Goal: Task Accomplishment & Management: Use online tool/utility

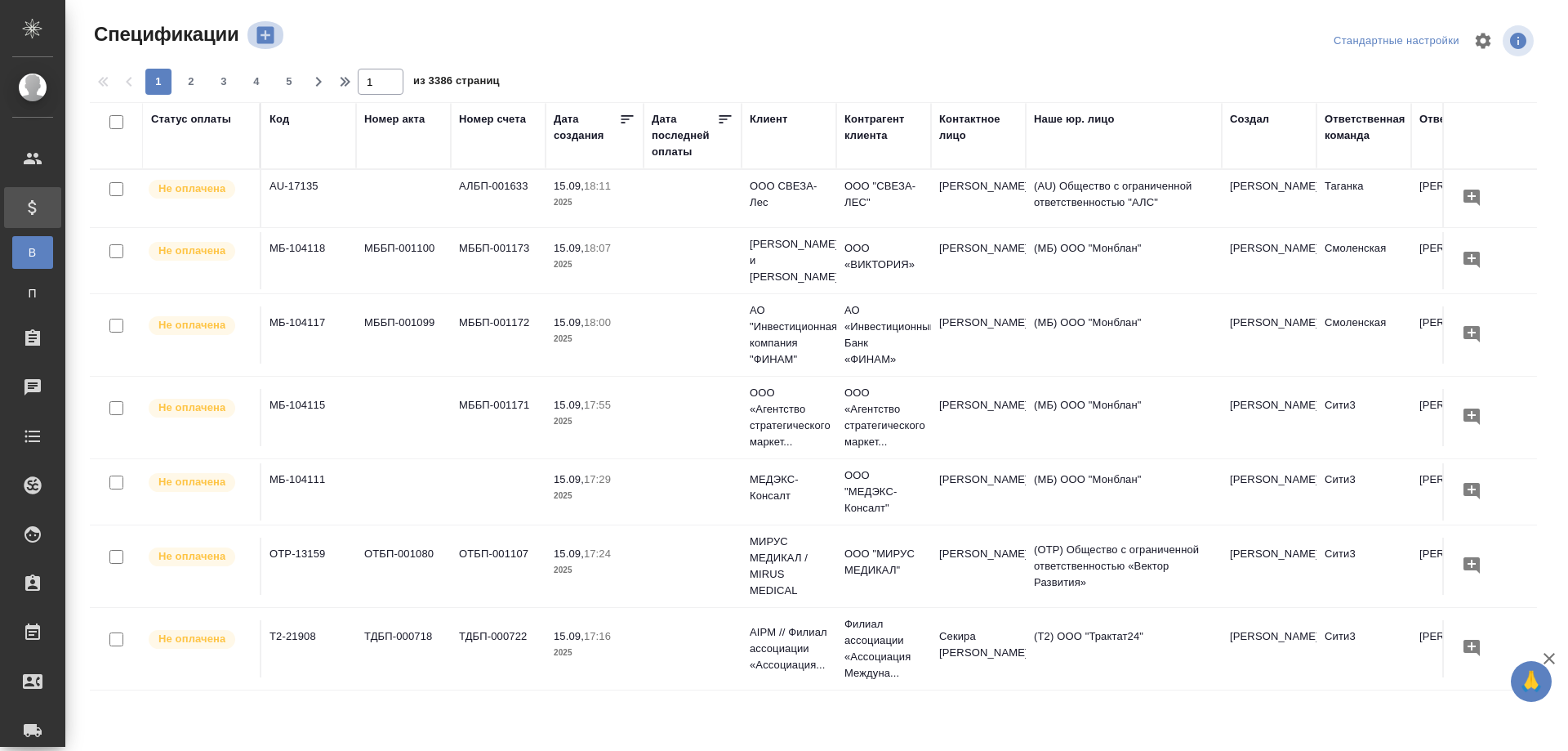
click at [266, 28] on icon "button" at bounding box center [265, 36] width 18 height 18
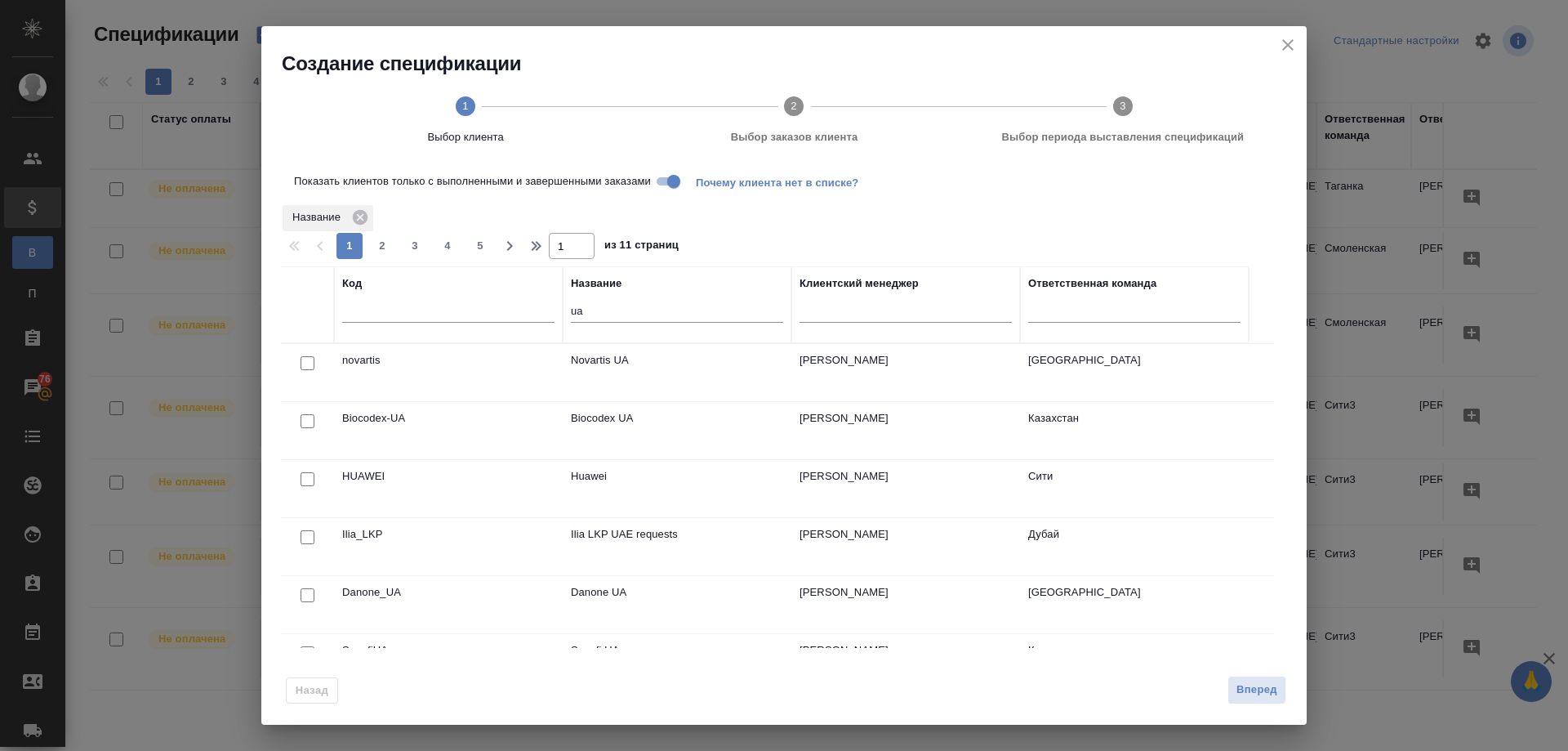
scroll to position [75, 0]
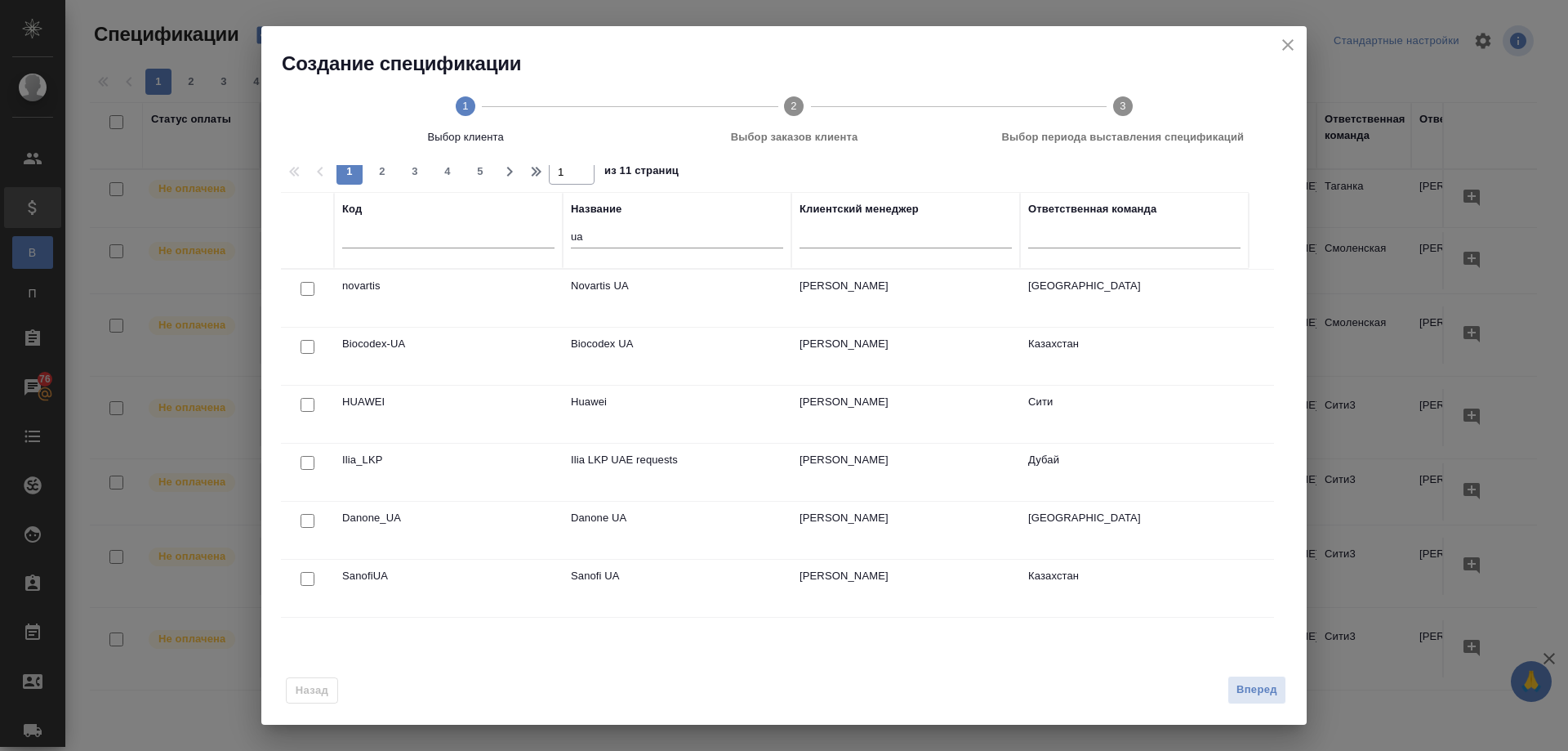
click at [306, 575] on input "checkbox" at bounding box center [307, 579] width 14 height 14
checkbox input "true"
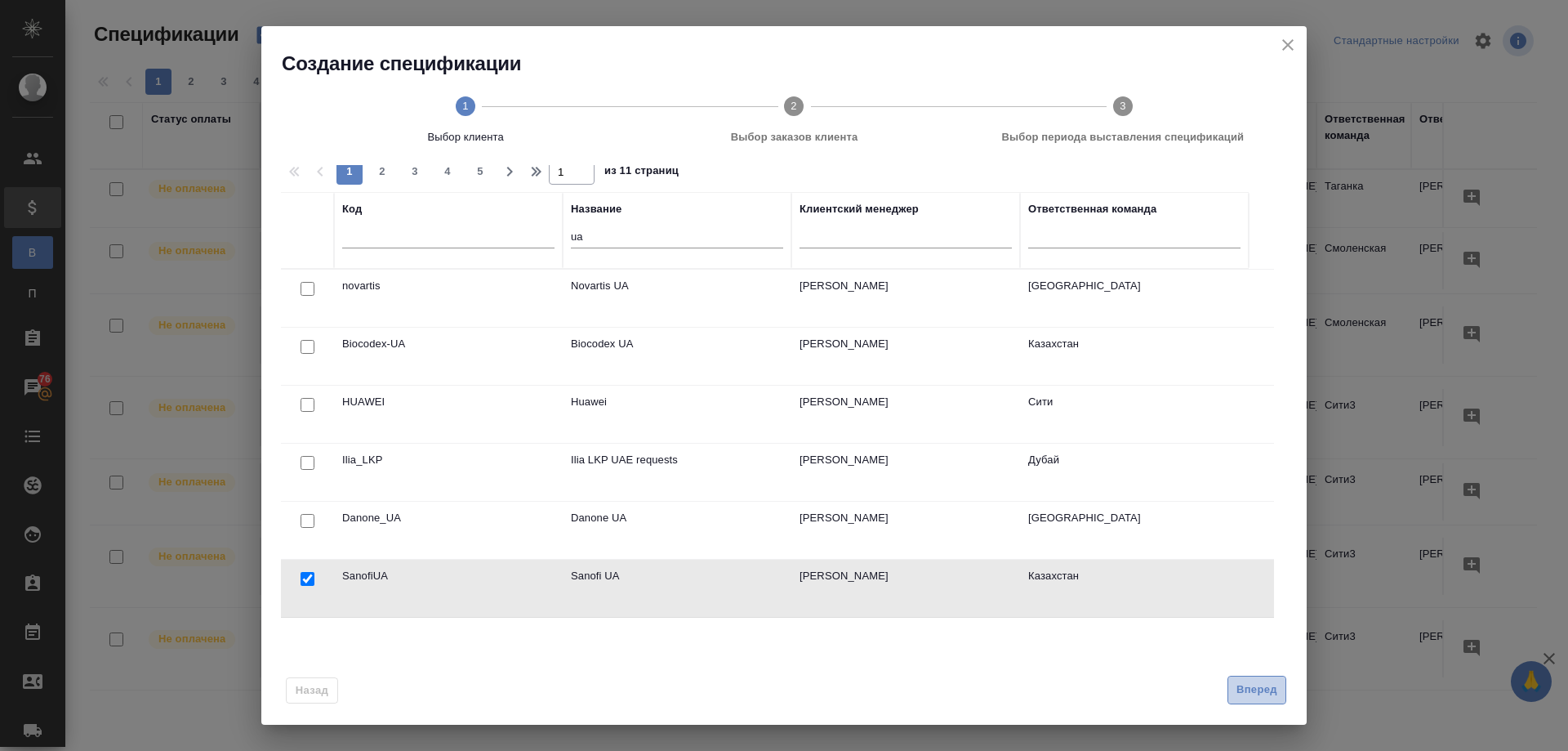
click at [1247, 693] on span "Вперед" at bounding box center [1256, 690] width 41 height 18
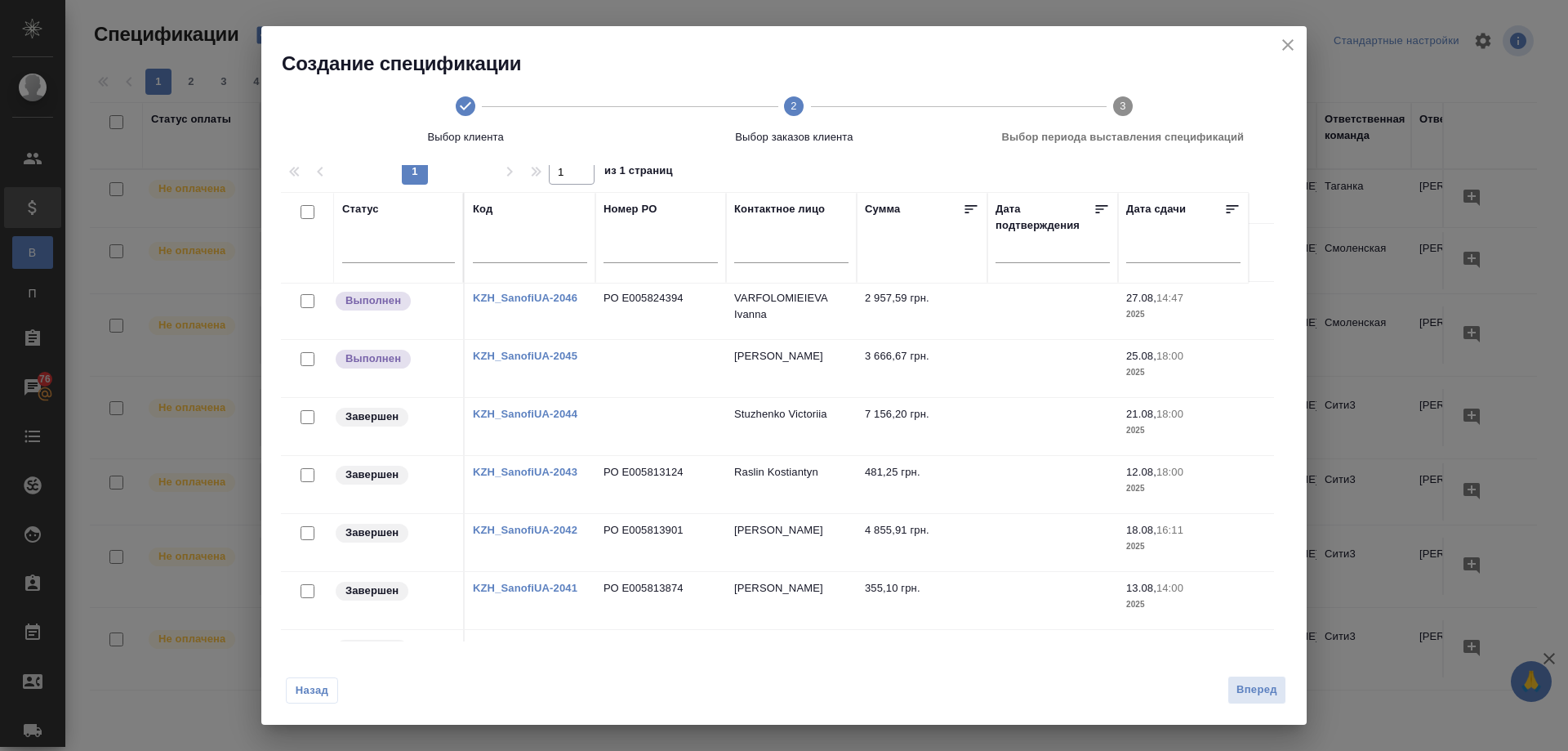
scroll to position [654, 0]
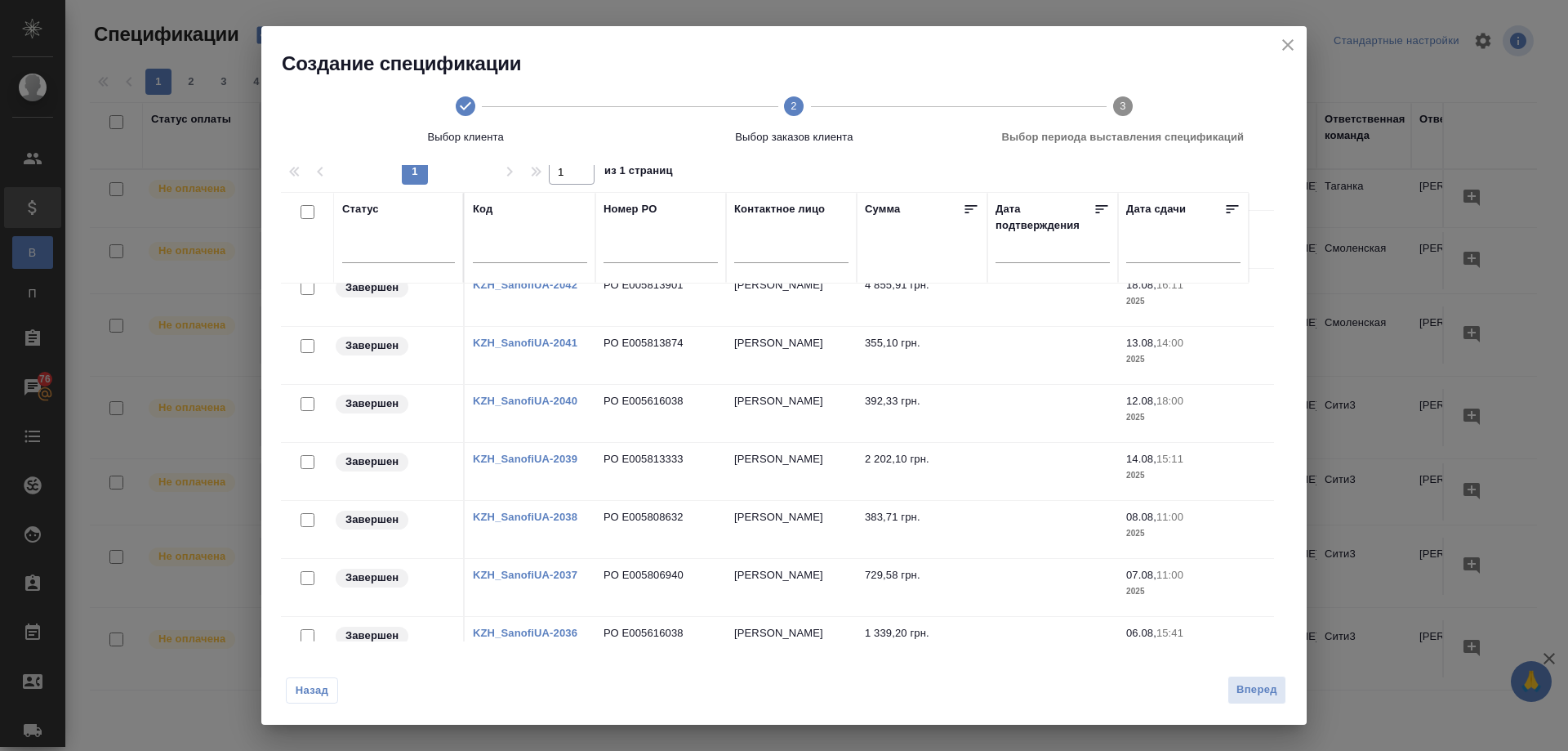
click at [308, 631] on input "checkbox" at bounding box center [307, 636] width 14 height 14
checkbox input "true"
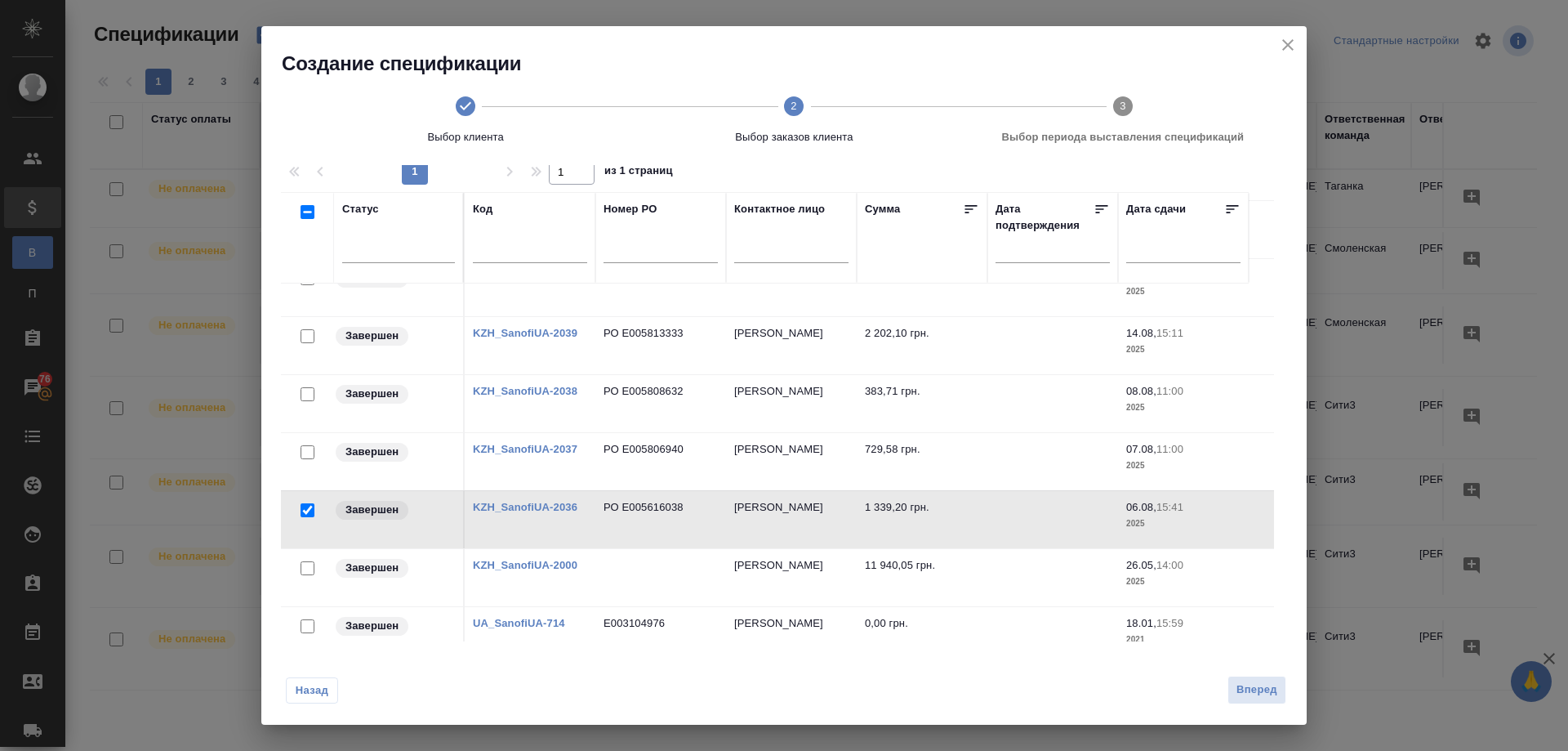
scroll to position [697, 0]
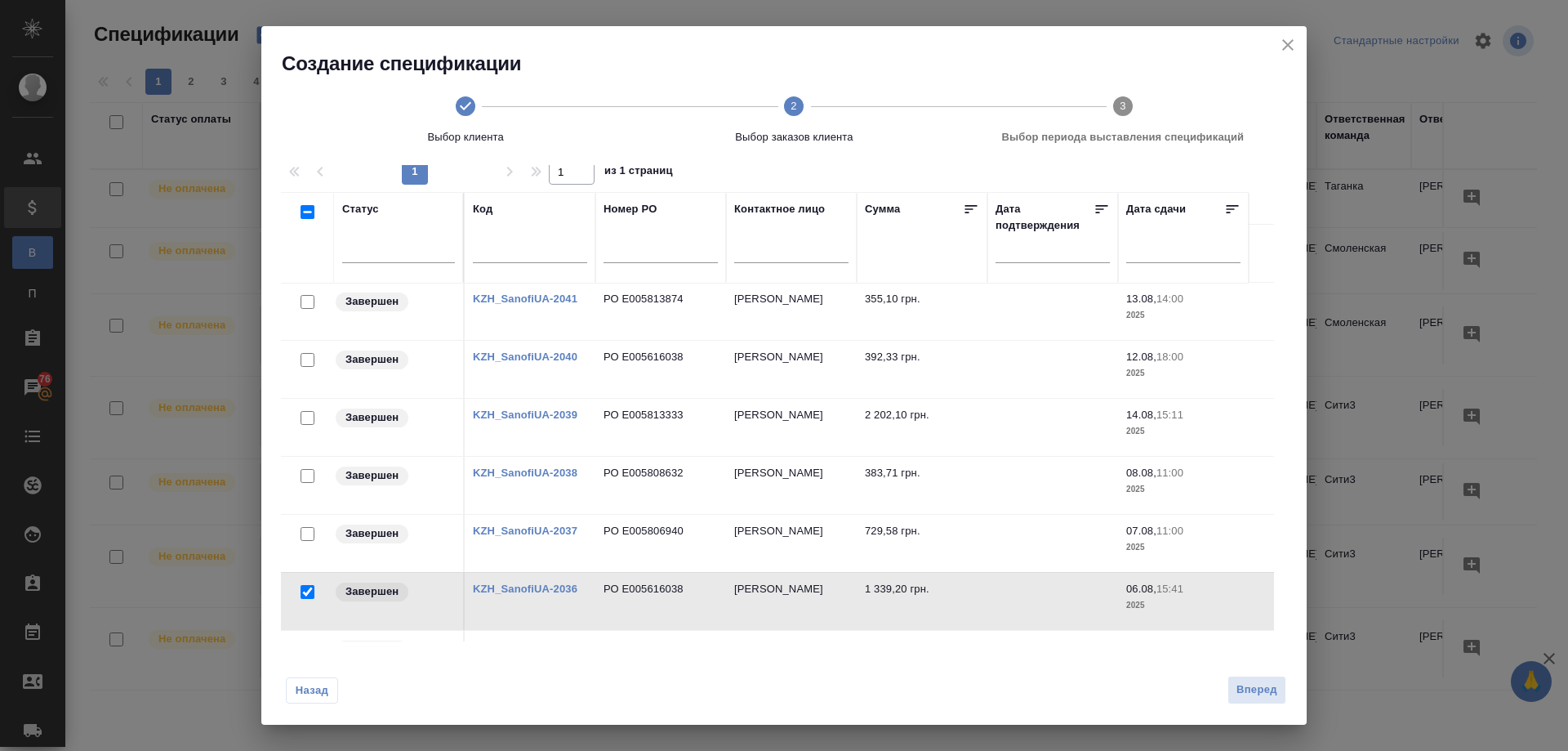
drag, startPoint x: 308, startPoint y: 359, endPoint x: 454, endPoint y: 437, distance: 165.5
click at [309, 360] on input "checkbox" at bounding box center [307, 360] width 14 height 14
checkbox input "true"
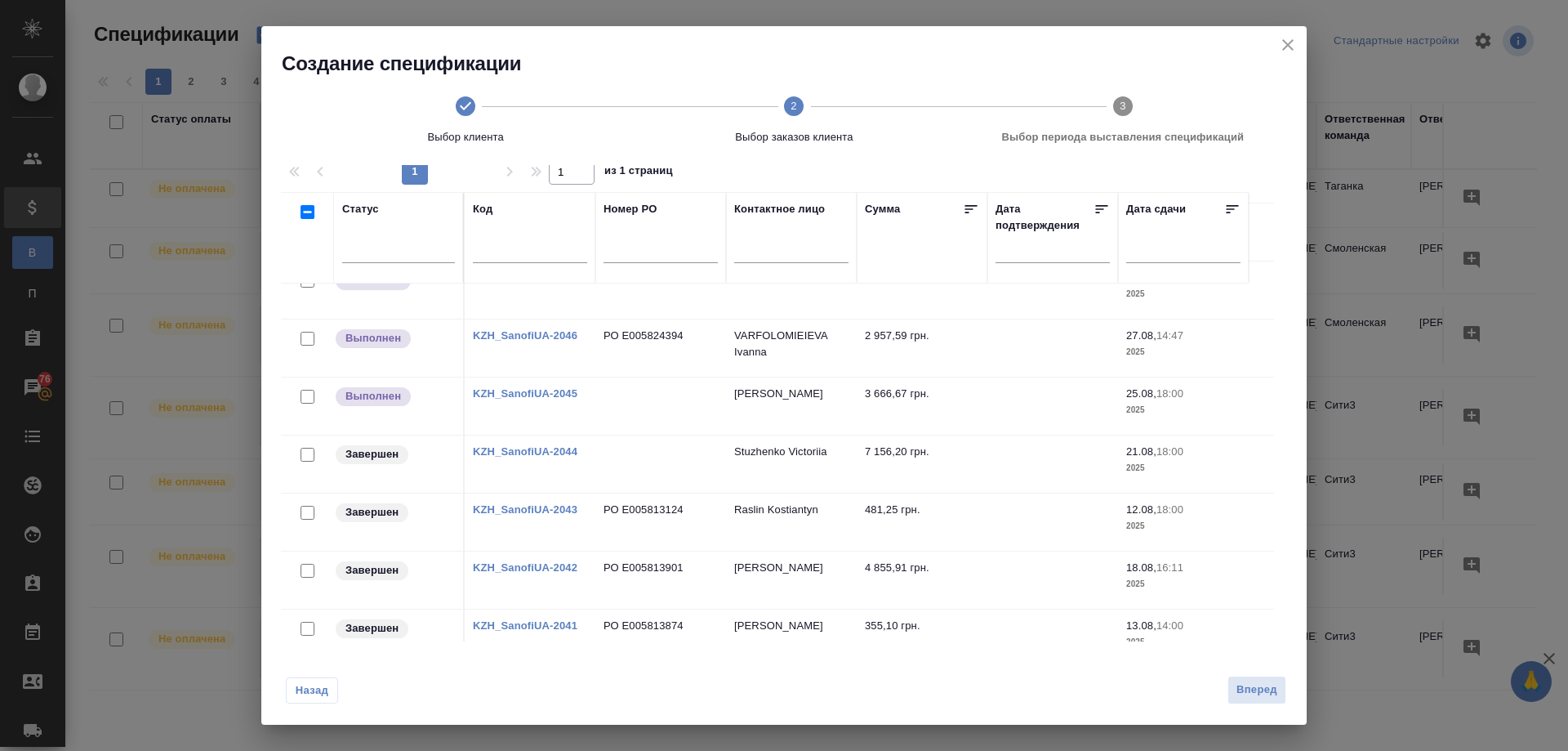
scroll to position [289, 0]
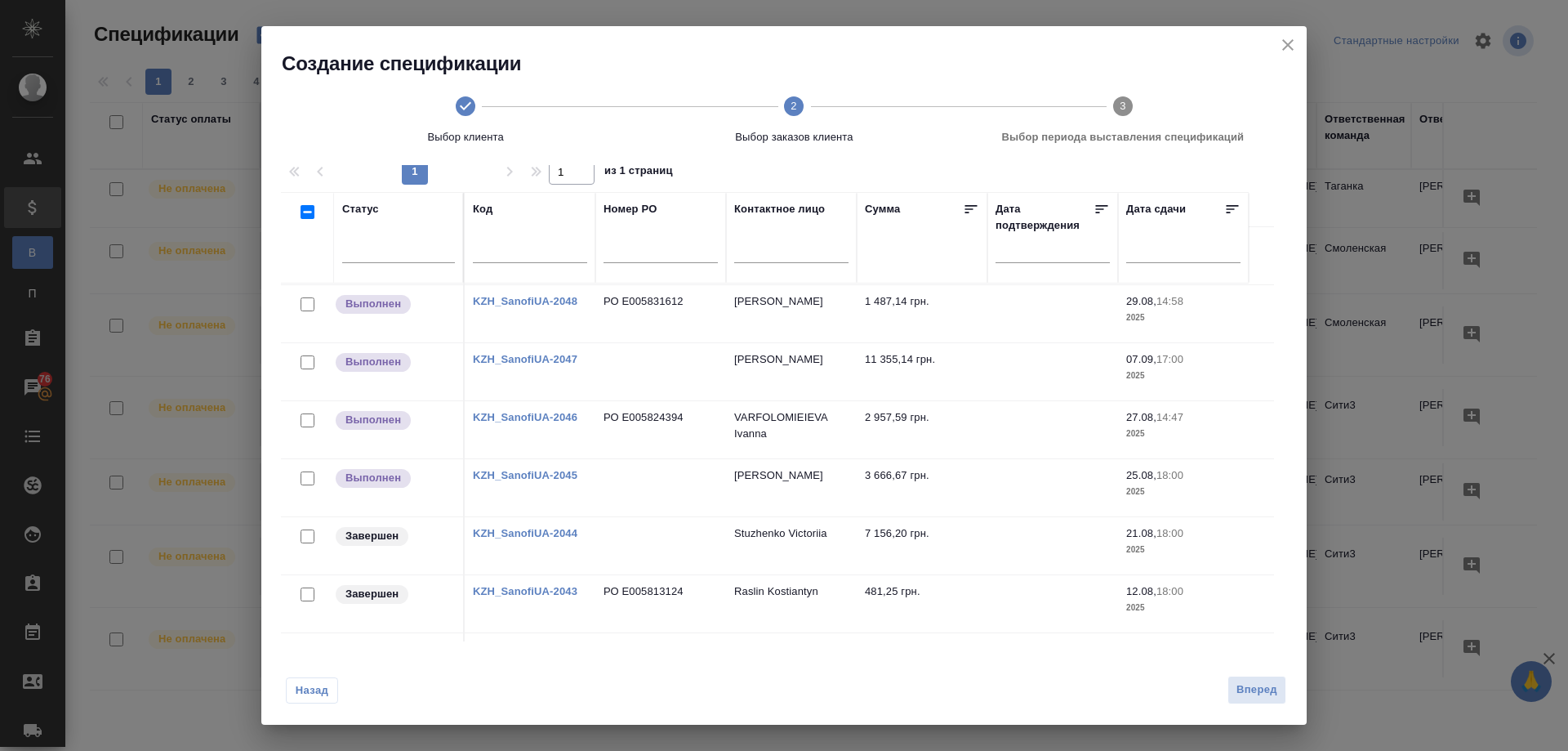
click at [300, 361] on input "checkbox" at bounding box center [307, 363] width 14 height 14
checkbox input "true"
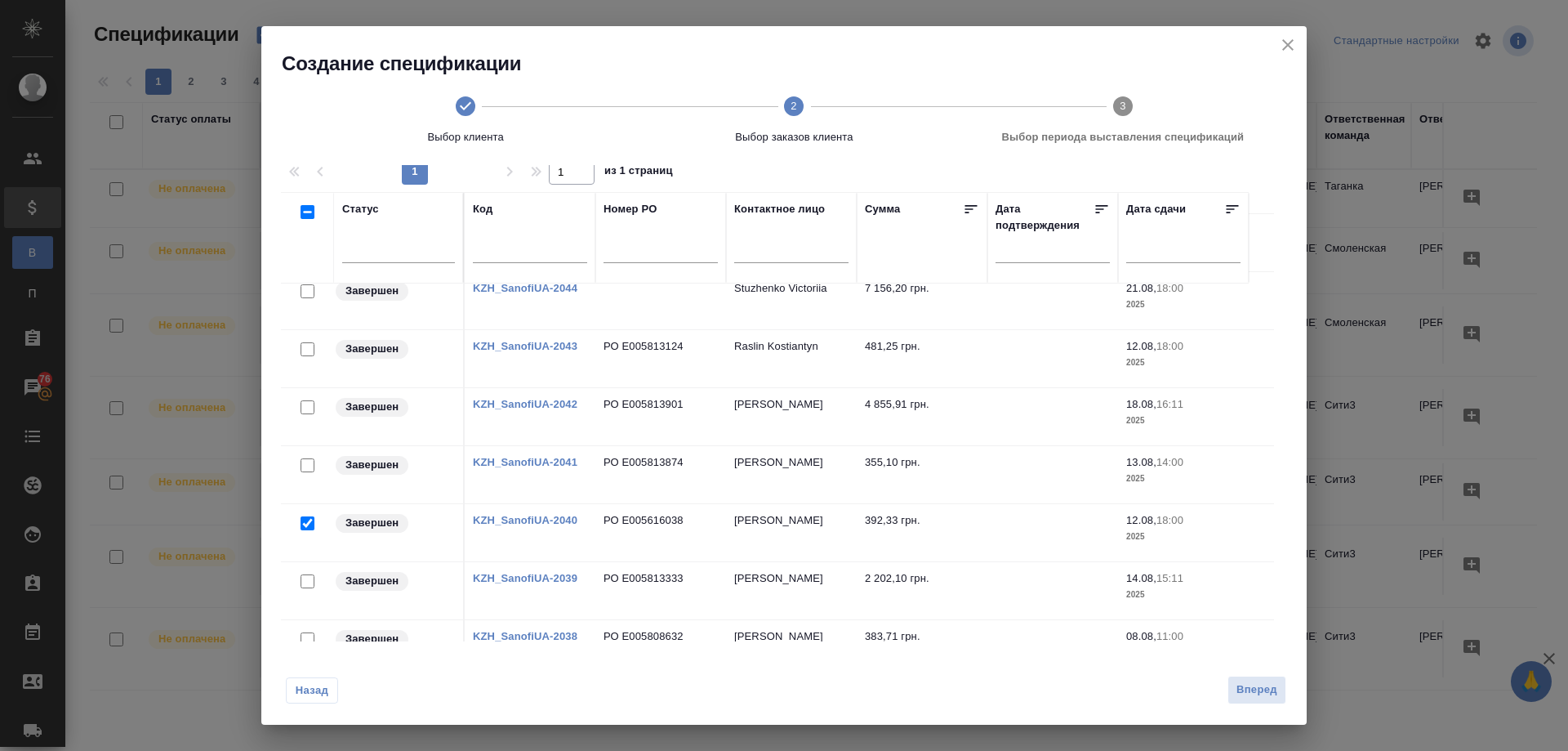
scroll to position [697, 0]
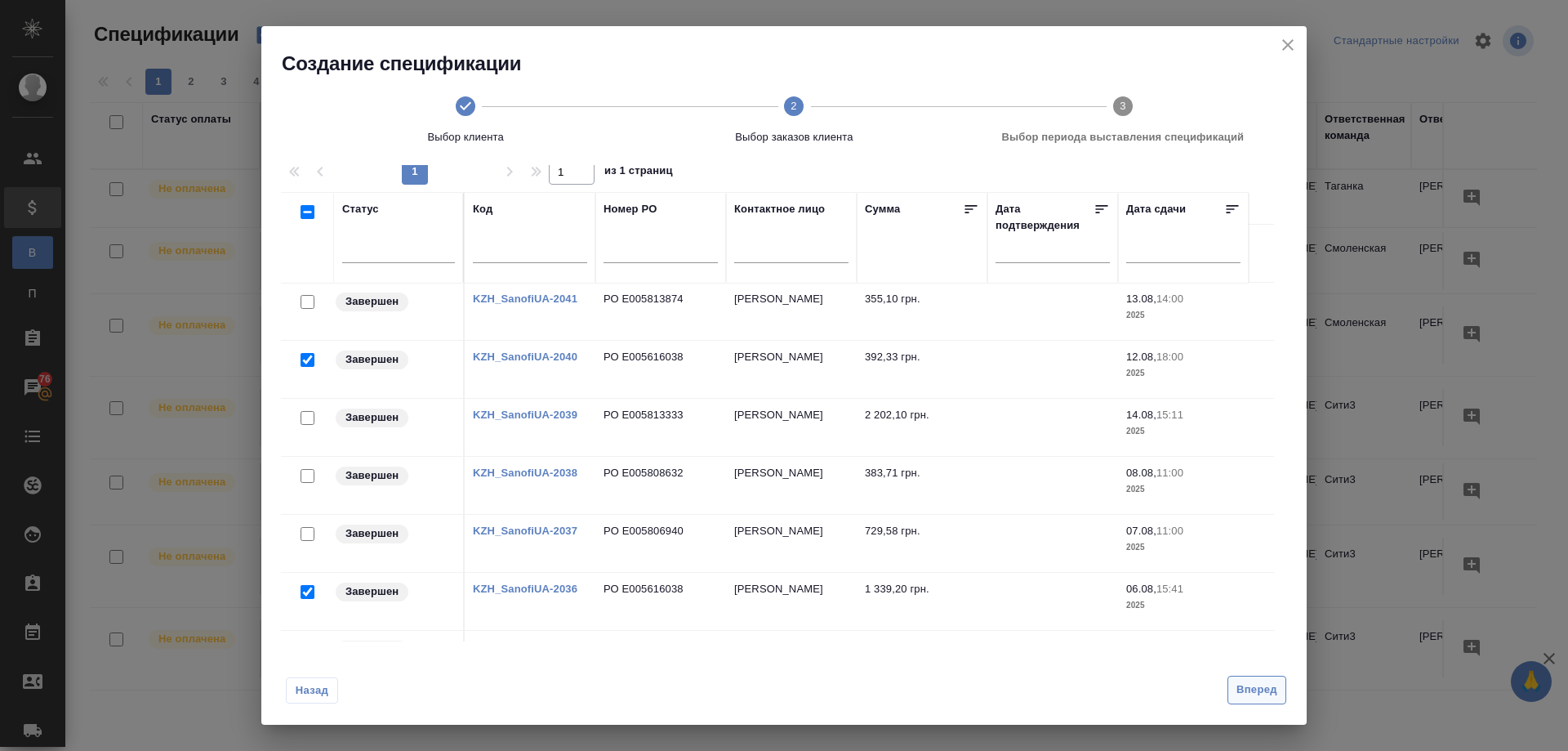
click at [1245, 683] on span "Вперед" at bounding box center [1256, 690] width 41 height 18
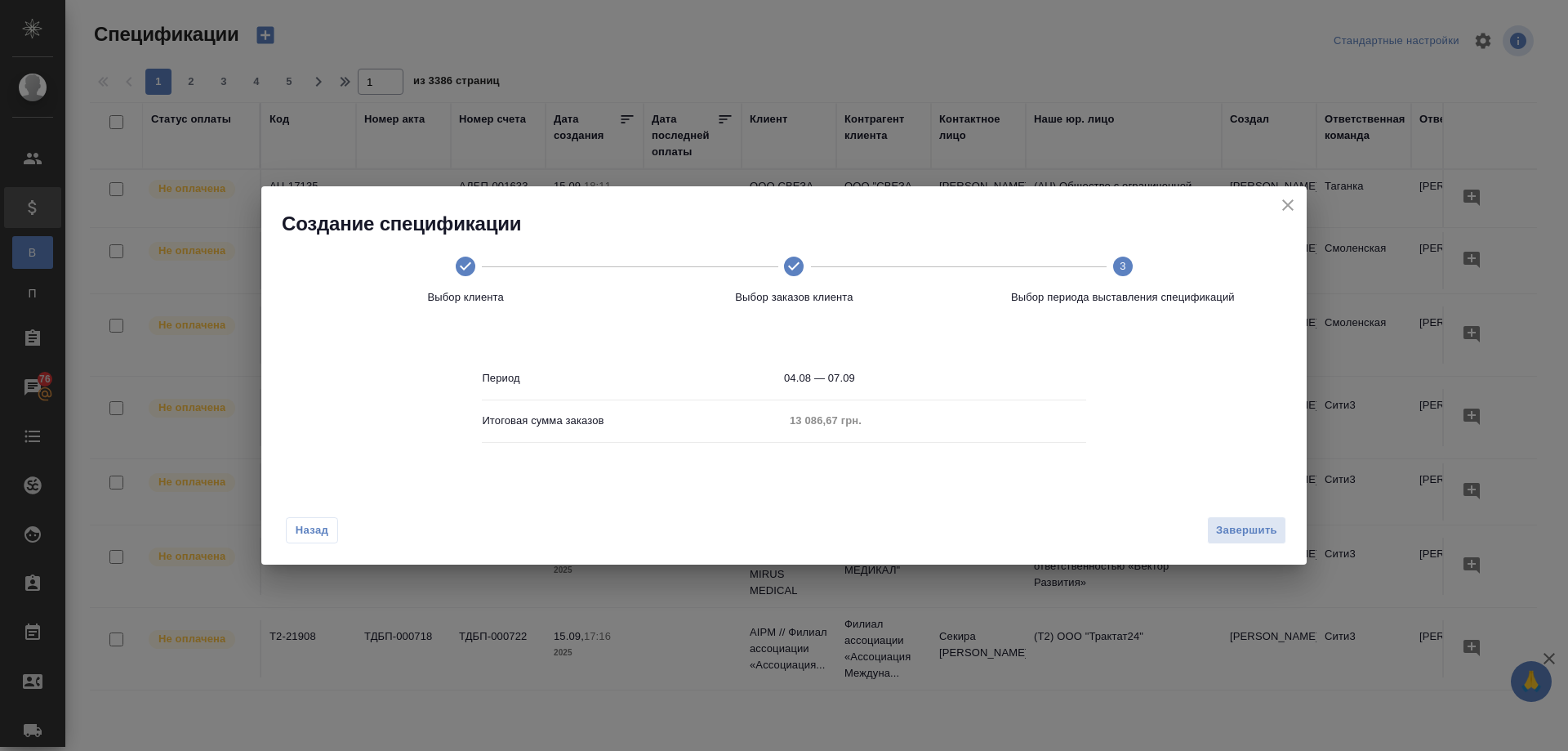
scroll to position [0, 0]
click at [1230, 531] on span "Завершить" at bounding box center [1247, 530] width 61 height 18
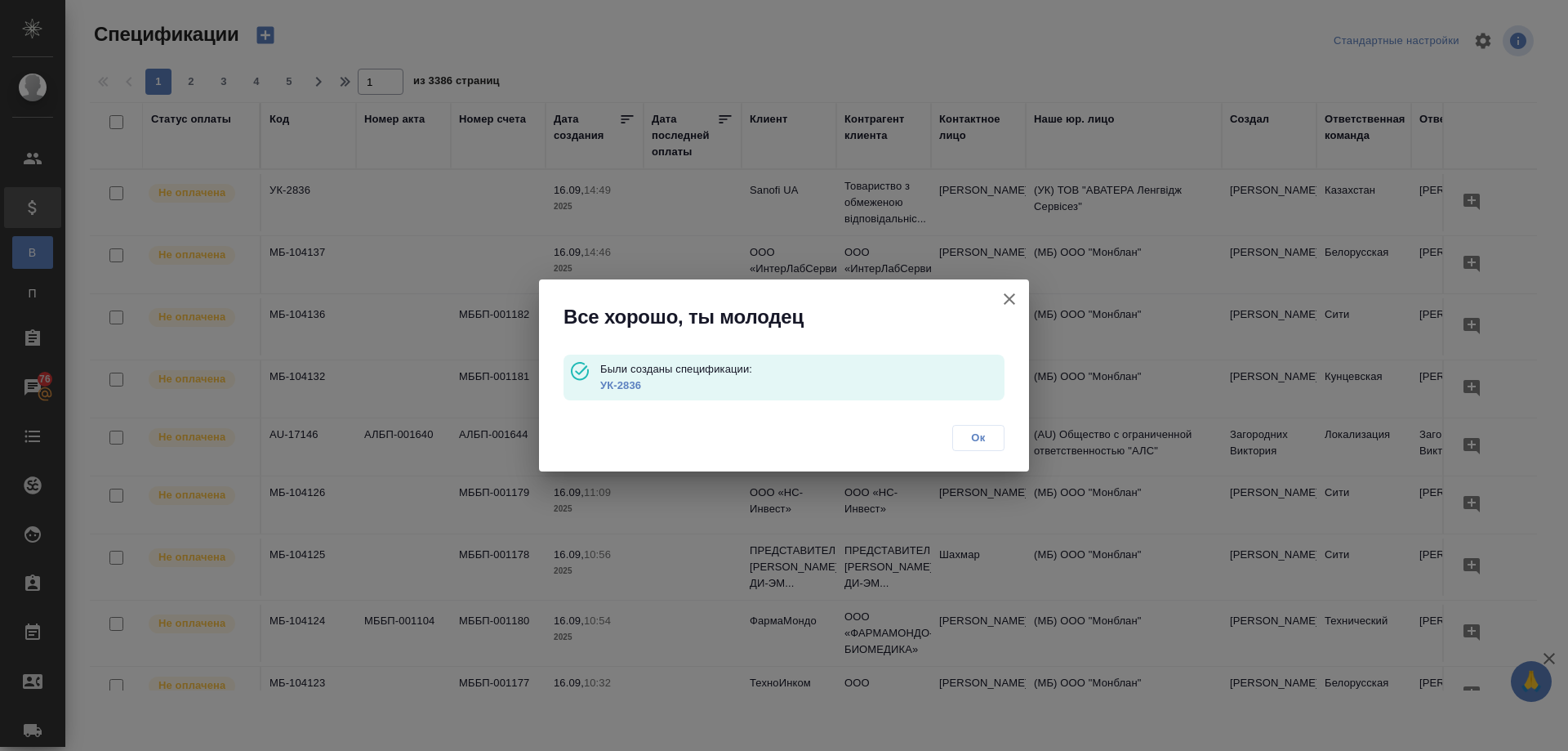
click at [591, 381] on div "Были созданы спецификации: УК-2836" at bounding box center [784, 378] width 441 height 46
click at [627, 386] on link "УК-2836" at bounding box center [621, 386] width 41 height 12
click at [647, 386] on p "УК-2836" at bounding box center [802, 386] width 404 height 17
drag, startPoint x: 647, startPoint y: 386, endPoint x: 601, endPoint y: 392, distance: 46.4
click at [601, 392] on p "УК-2836" at bounding box center [802, 386] width 404 height 17
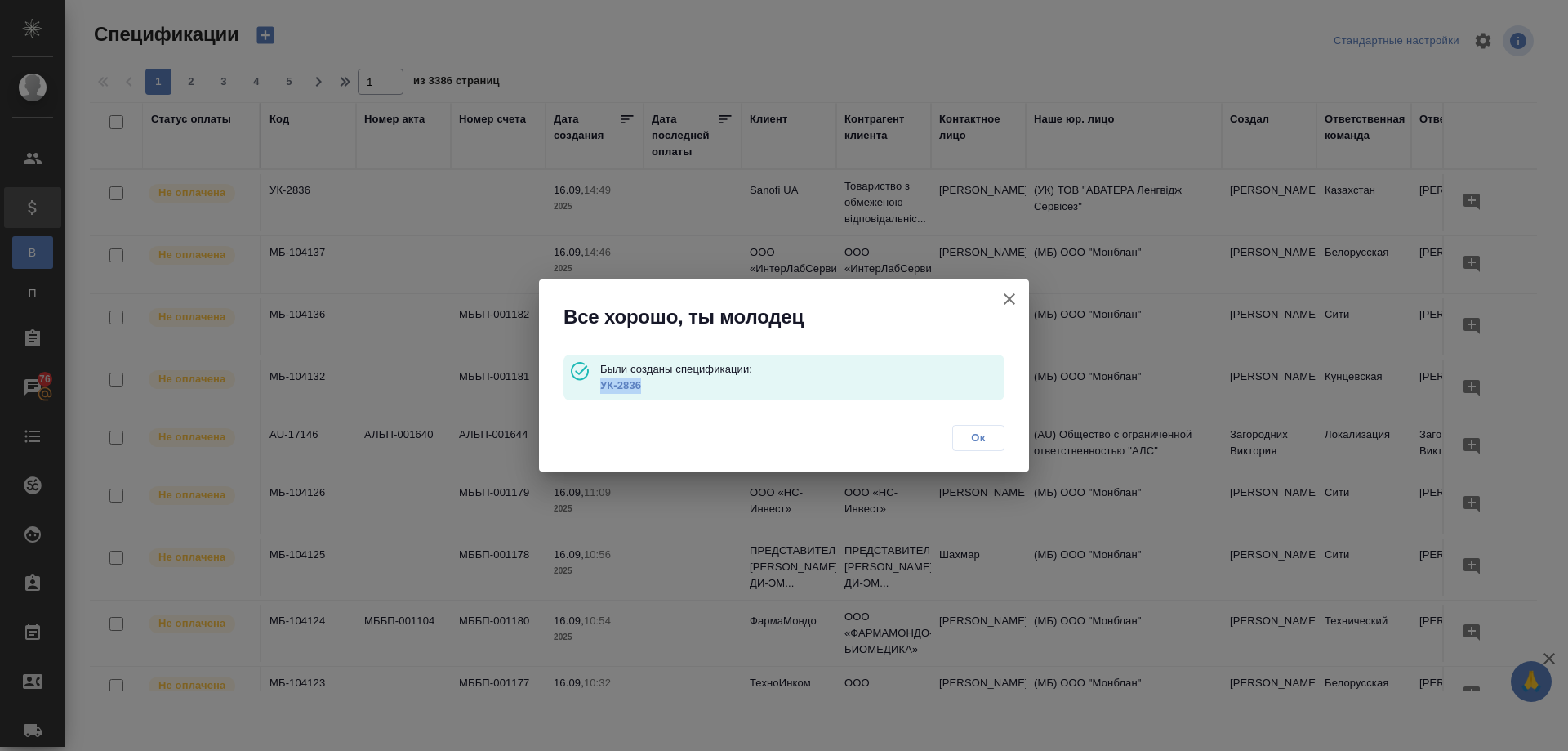
copy link "УК-2836"
click at [975, 440] on span "Ок" at bounding box center [978, 437] width 34 height 17
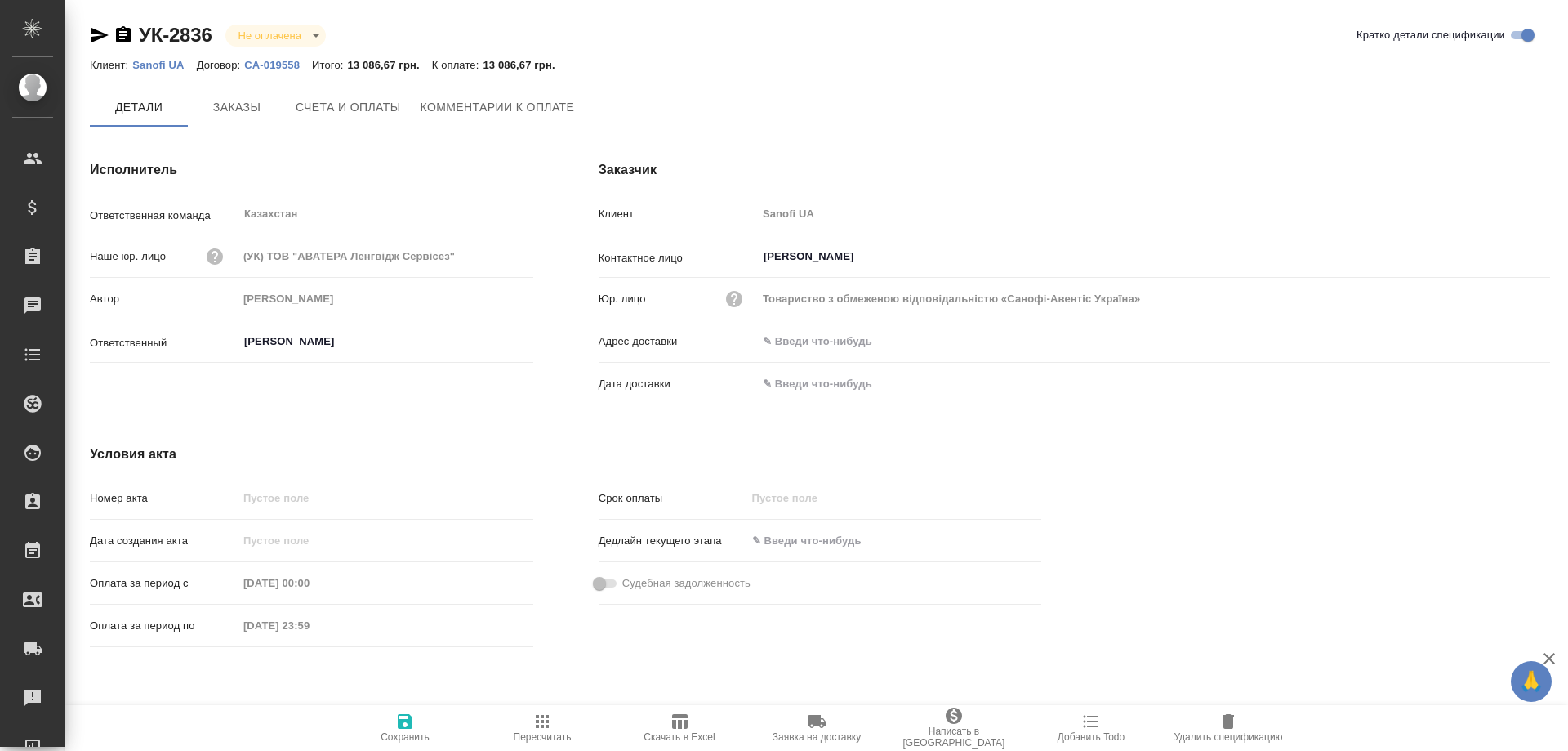
type input "[PERSON_NAME]"
click at [672, 720] on icon "button" at bounding box center [680, 721] width 16 height 15
